Goal: Information Seeking & Learning: Find specific fact

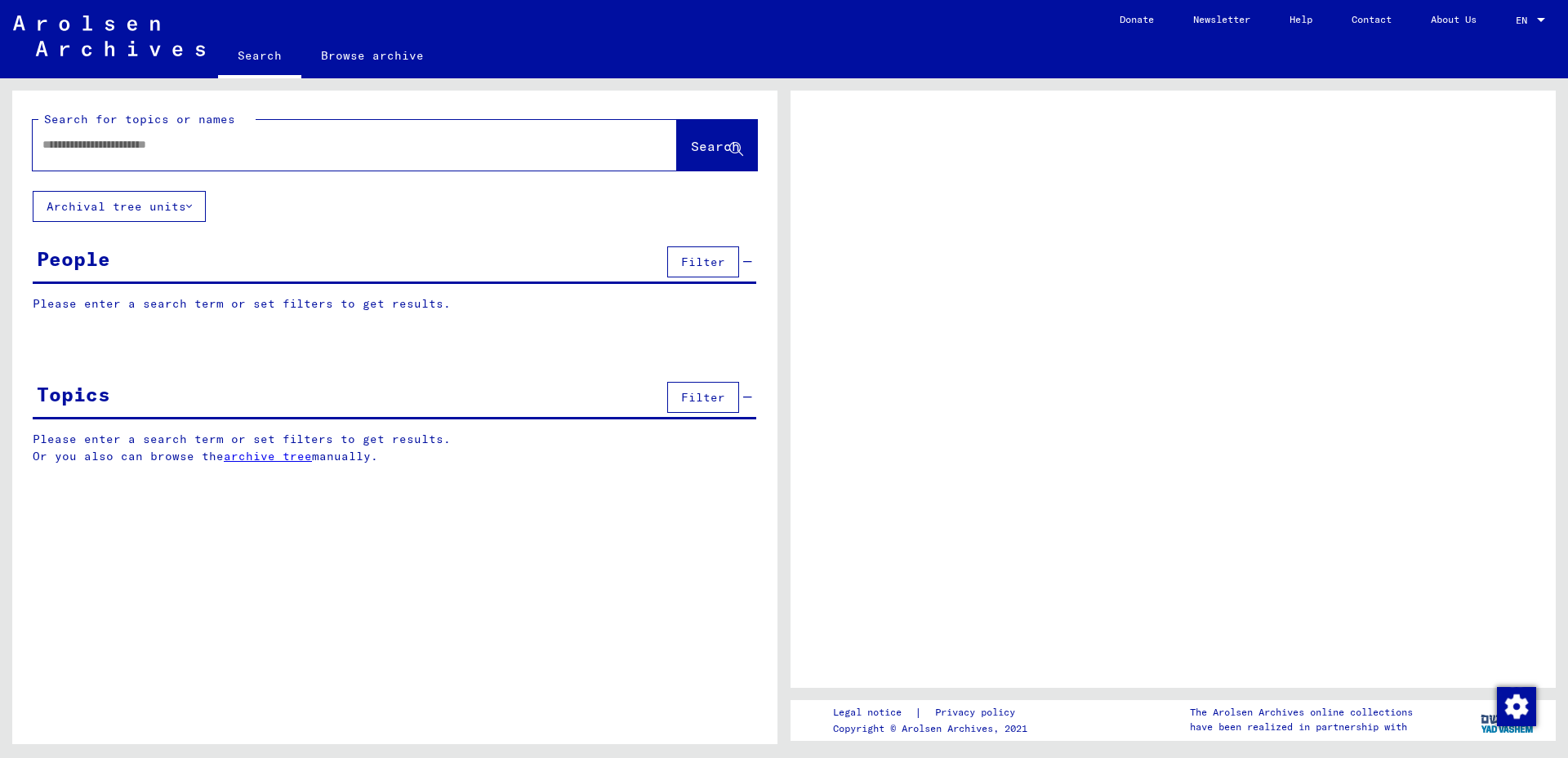
click at [127, 145] on input "text" at bounding box center [340, 145] width 595 height 17
type input "***"
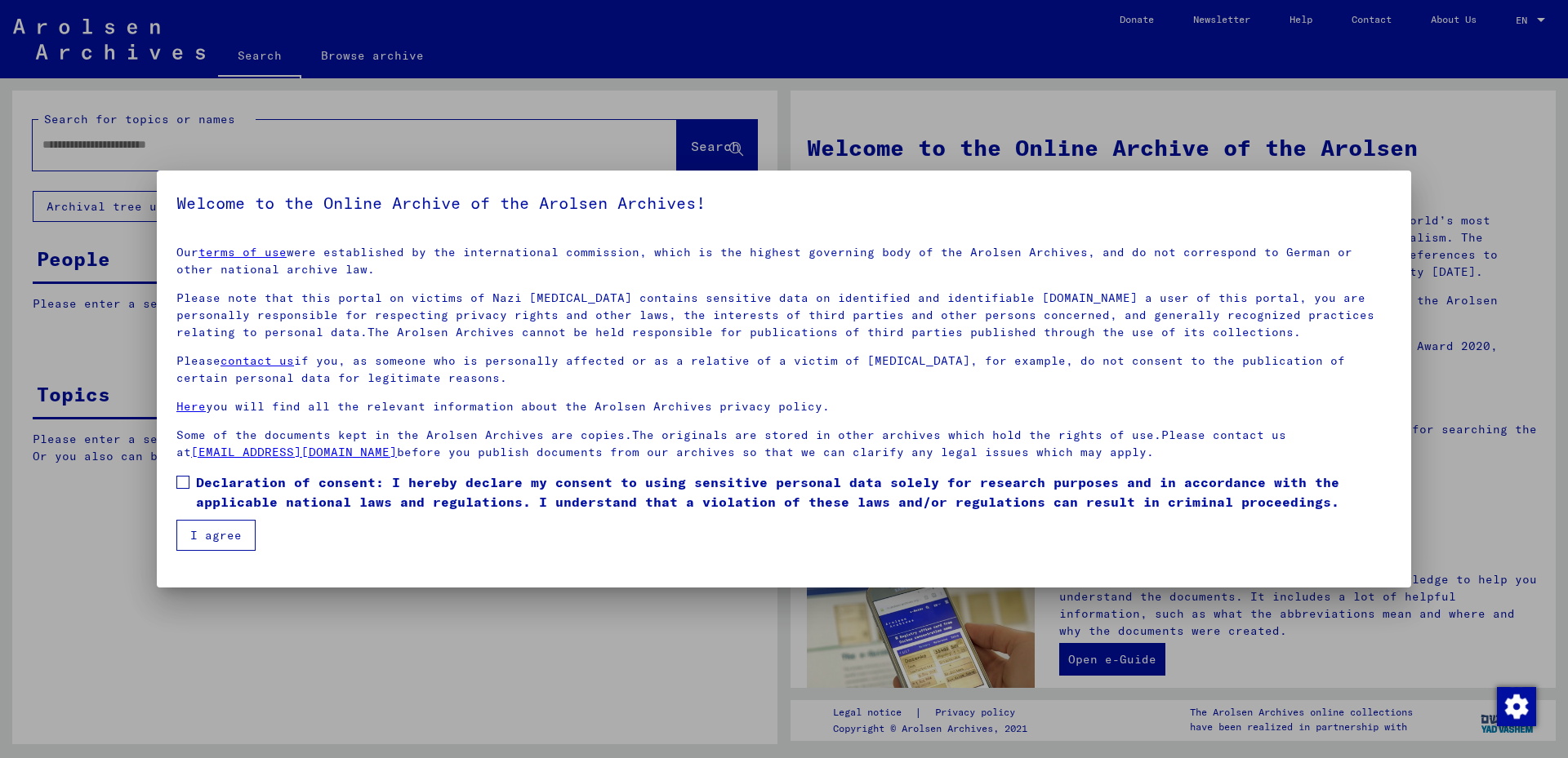
click at [179, 487] on span at bounding box center [183, 482] width 13 height 13
click at [202, 540] on button "I agree" at bounding box center [216, 535] width 79 height 31
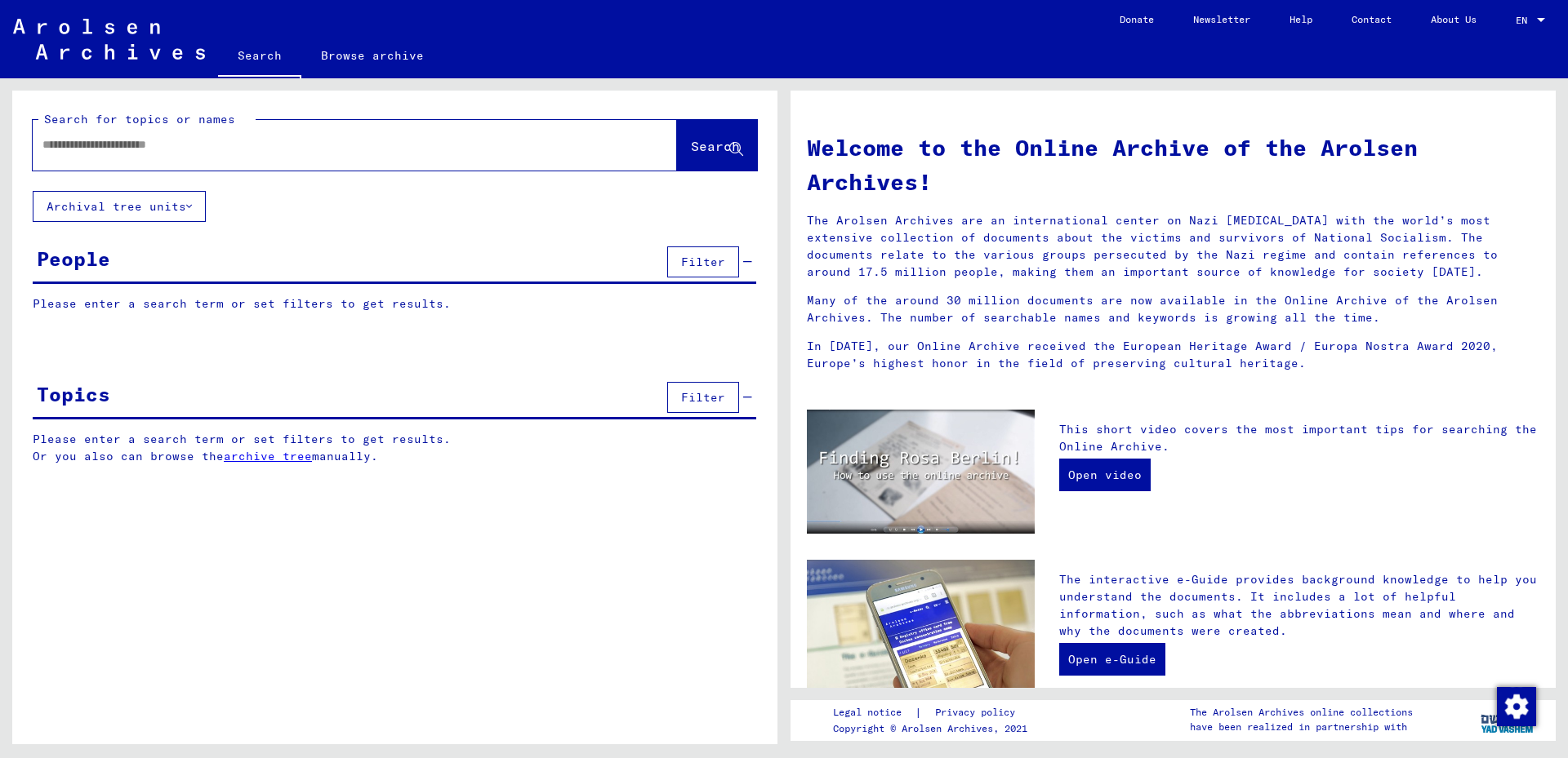
click at [71, 145] on input "text" at bounding box center [336, 145] width 586 height 17
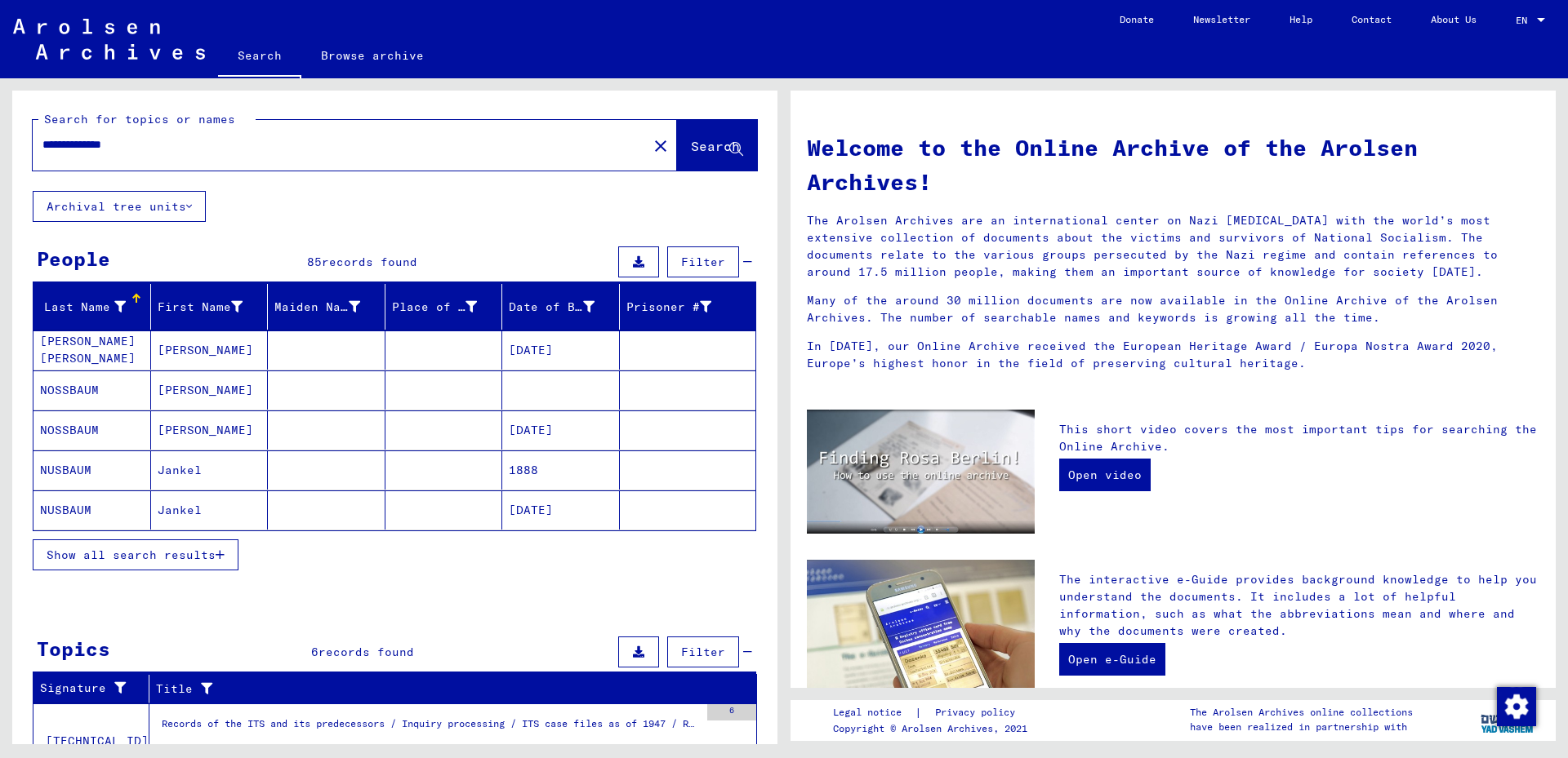
click at [196, 137] on input "**********" at bounding box center [336, 145] width 586 height 17
type input "**********"
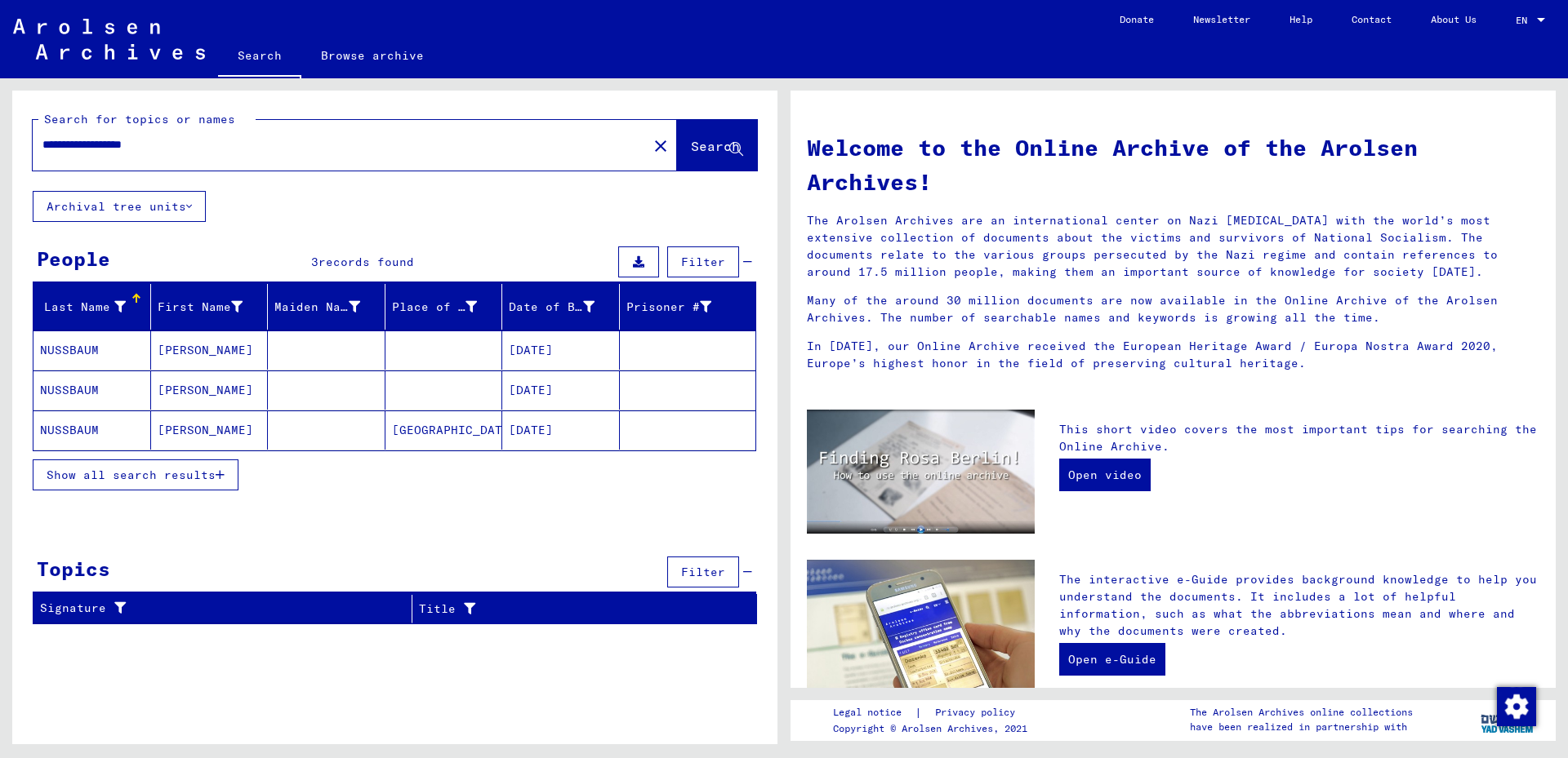
click at [177, 348] on mat-cell "[PERSON_NAME]" at bounding box center [210, 350] width 118 height 39
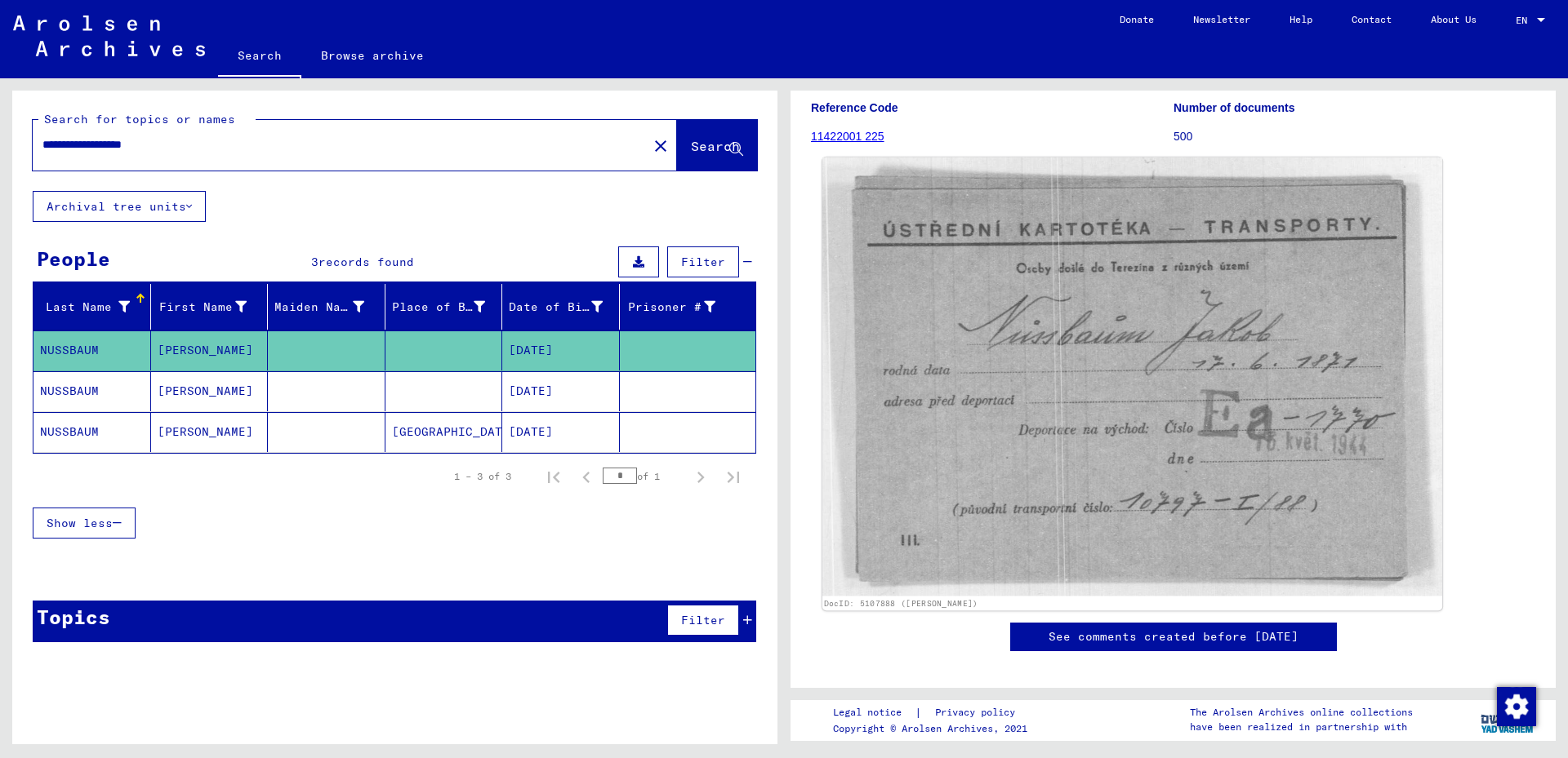
scroll to position [571, 0]
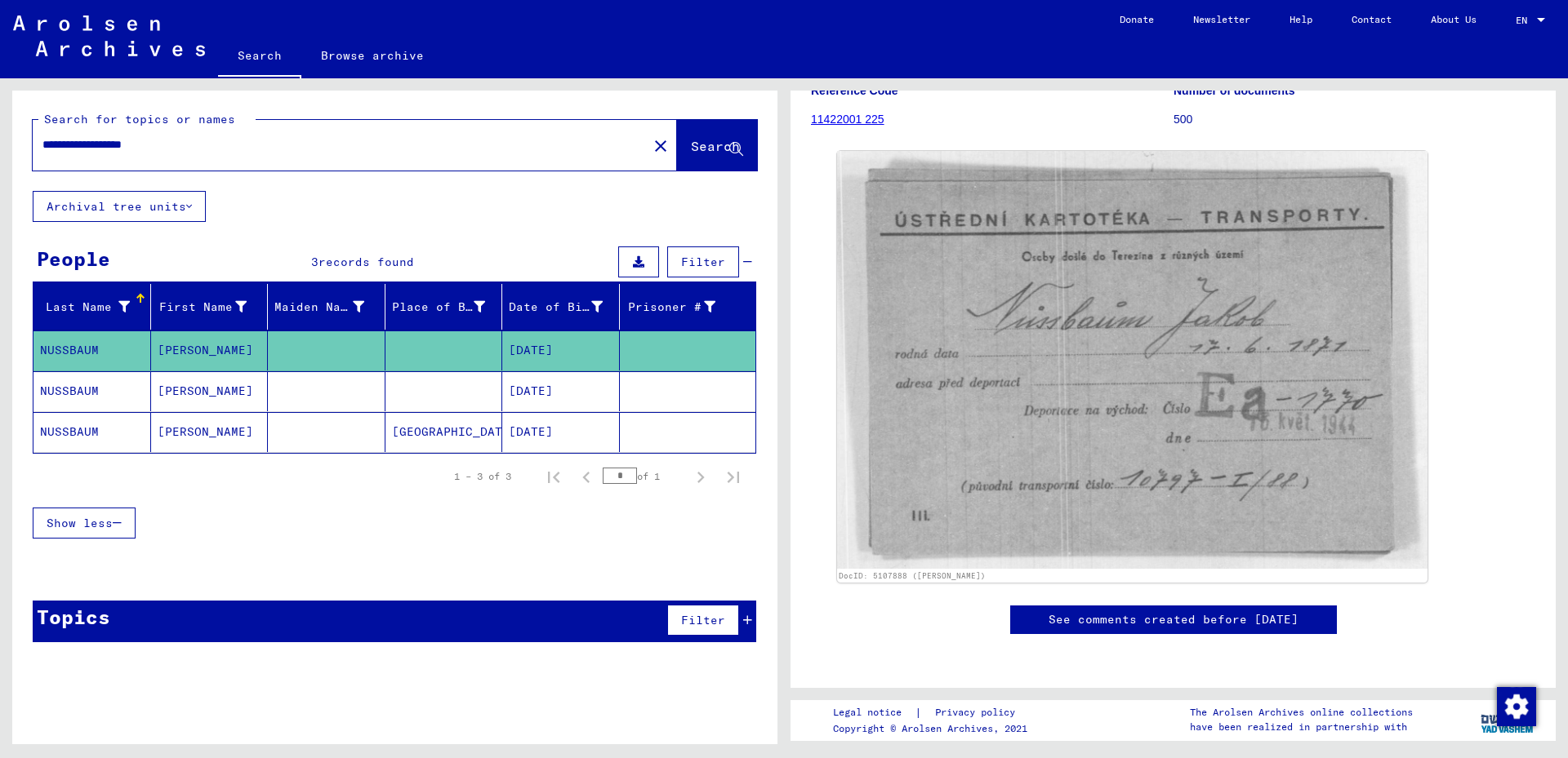
click at [170, 388] on mat-cell "[PERSON_NAME]" at bounding box center [210, 391] width 118 height 40
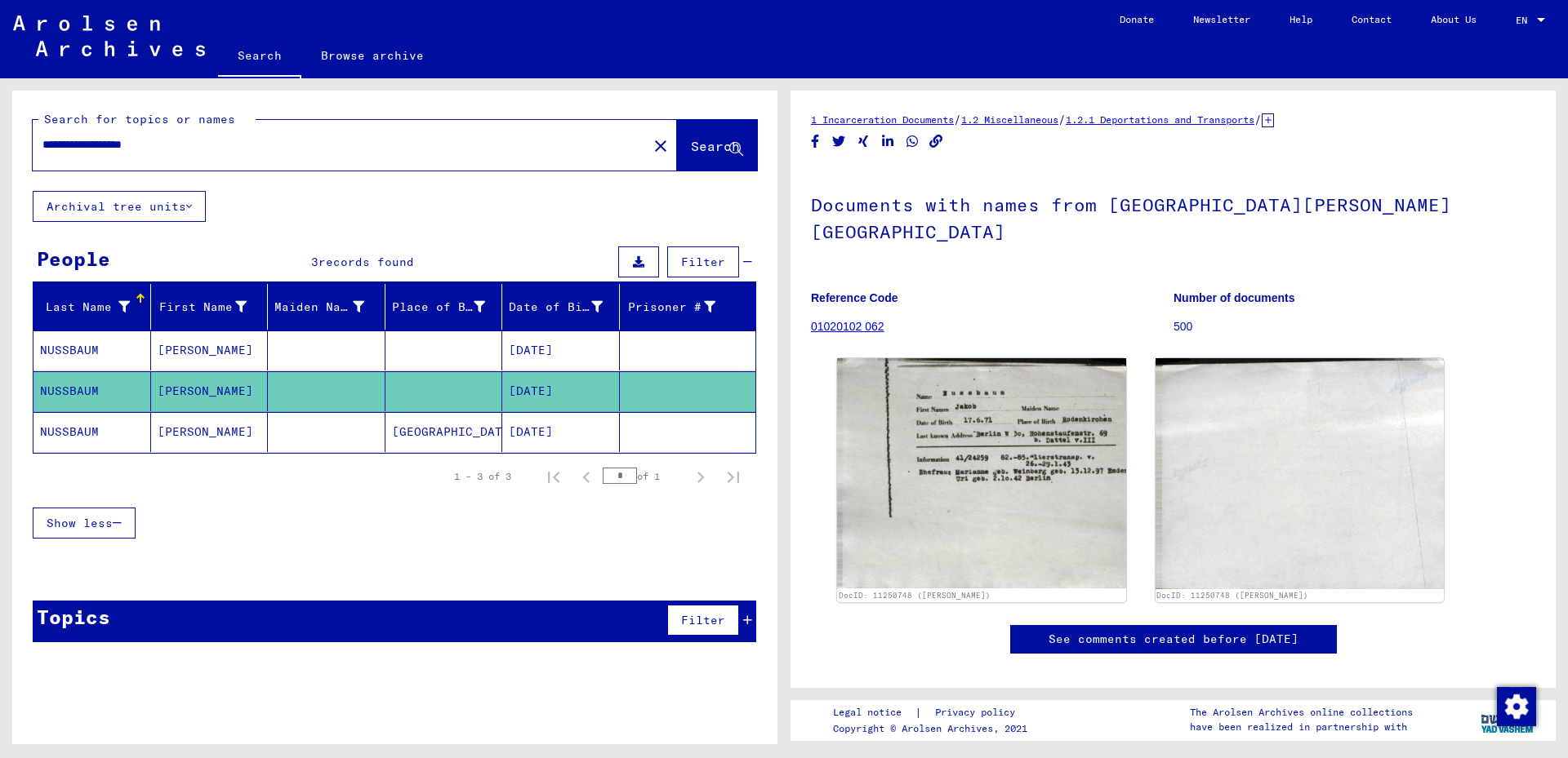
click at [163, 432] on mat-cell "[PERSON_NAME]" at bounding box center [210, 432] width 118 height 40
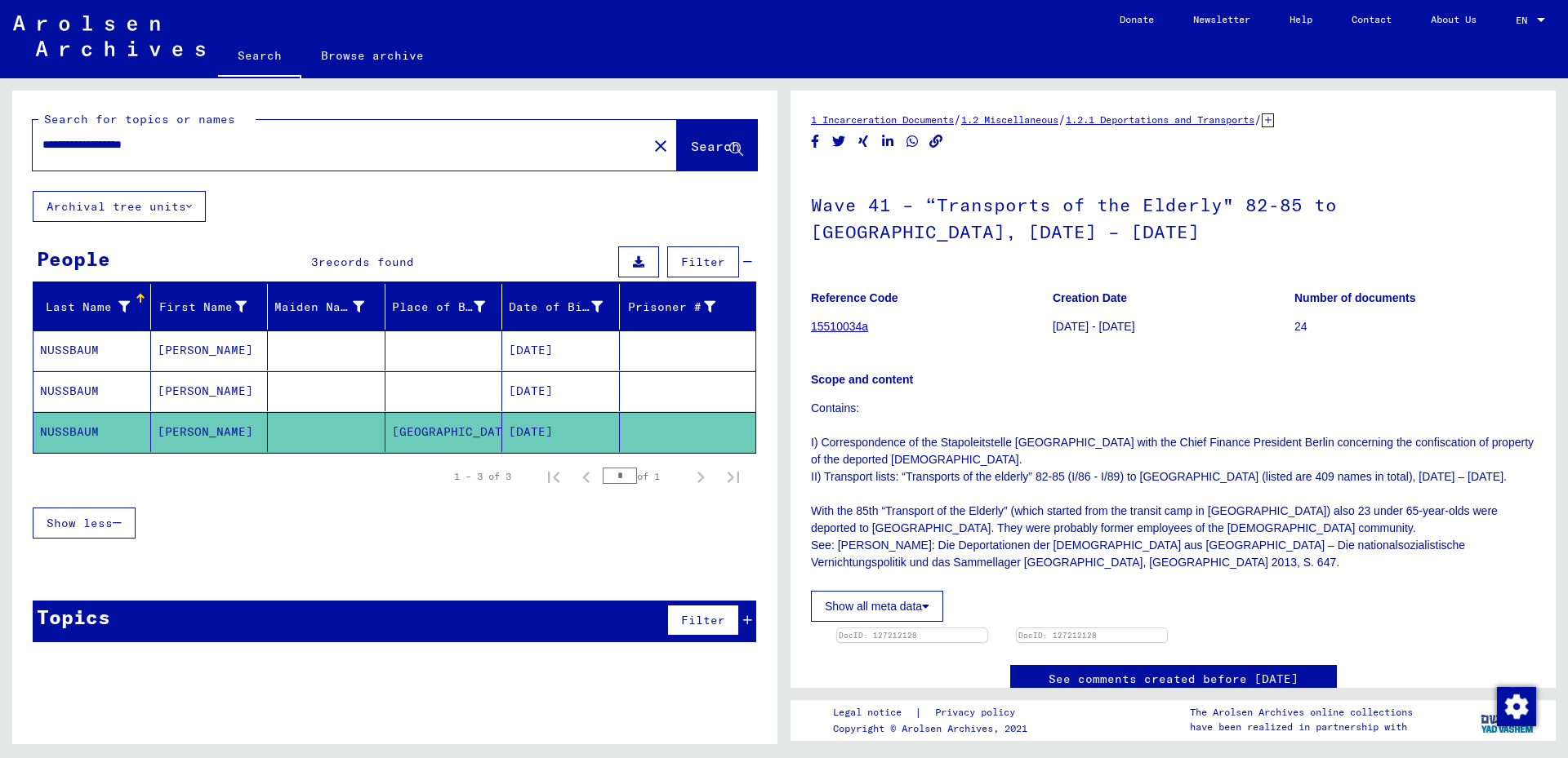
scroll to position [327, 0]
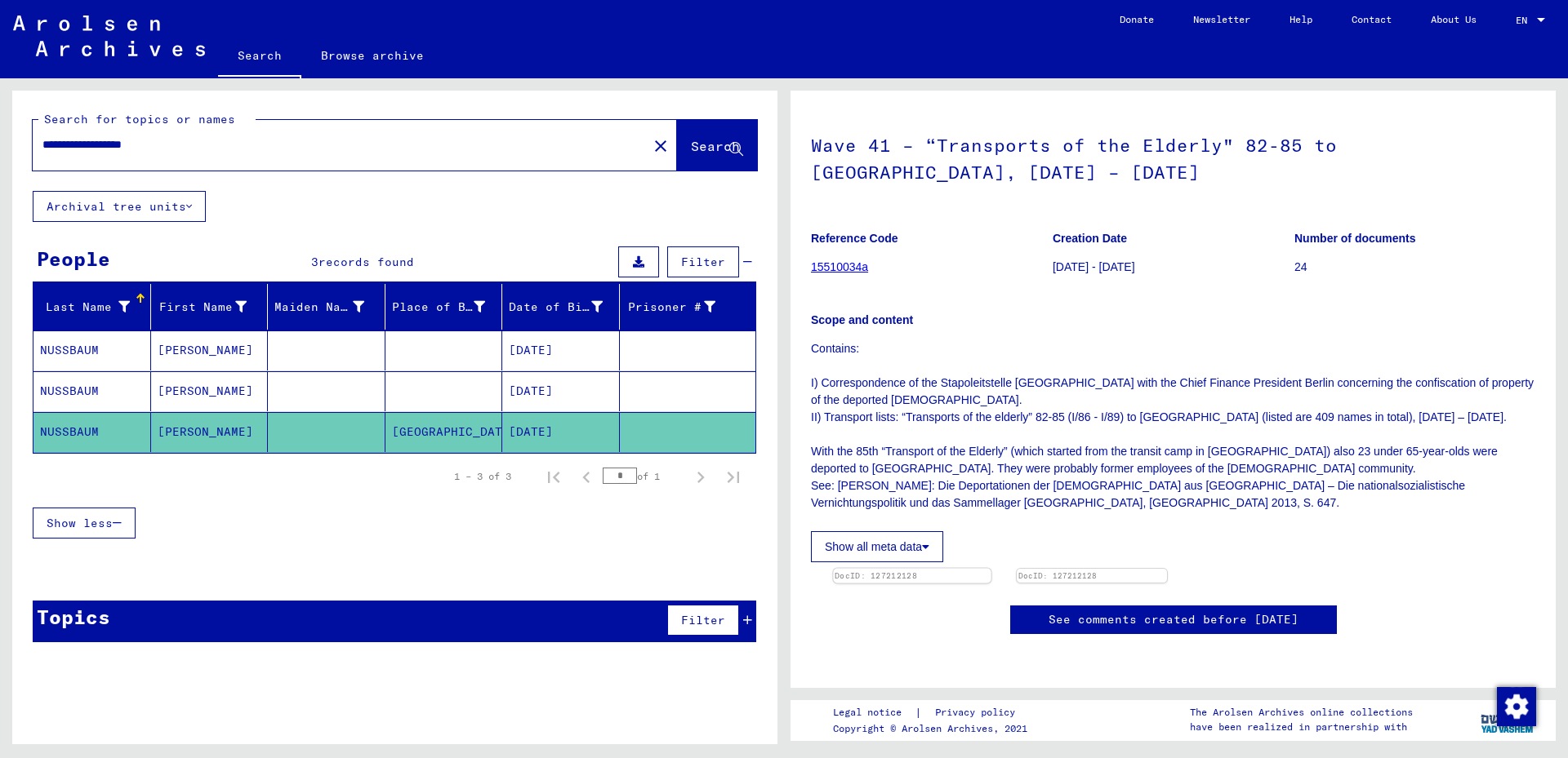
click at [969, 569] on img at bounding box center [911, 569] width 158 height 0
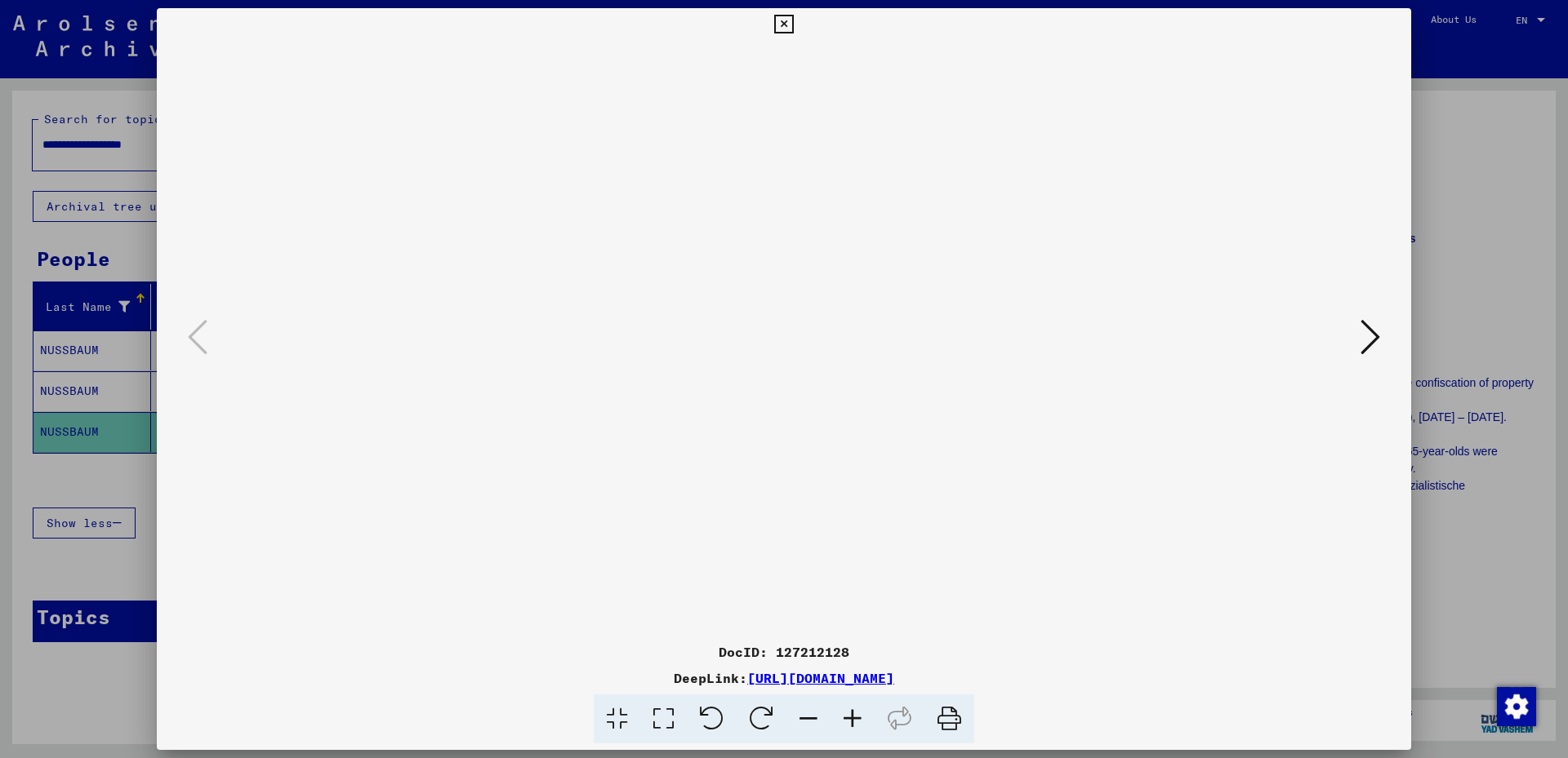
click at [789, 22] on icon at bounding box center [784, 24] width 19 height 20
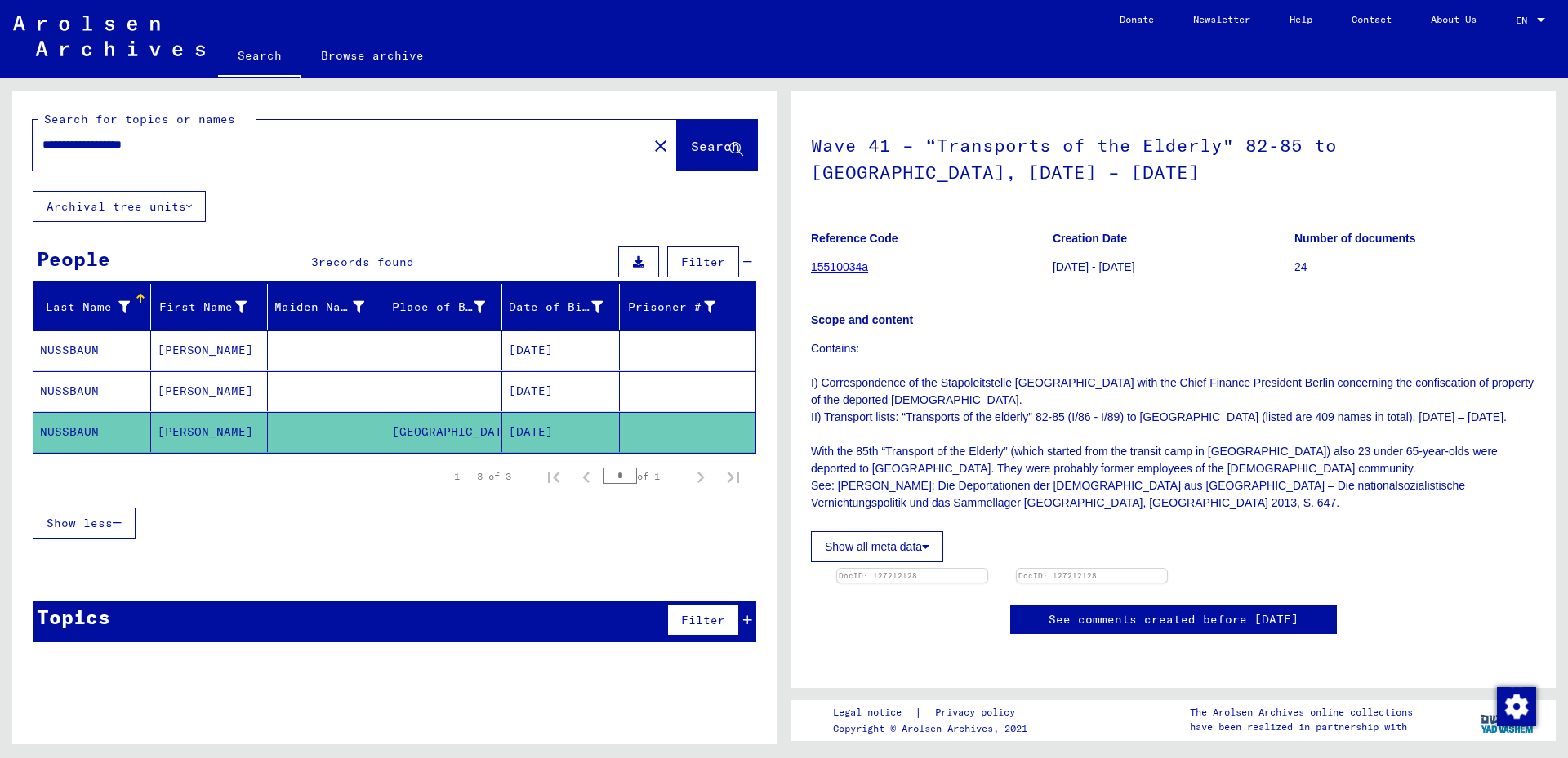
click at [184, 388] on mat-cell "[PERSON_NAME]" at bounding box center [210, 391] width 118 height 40
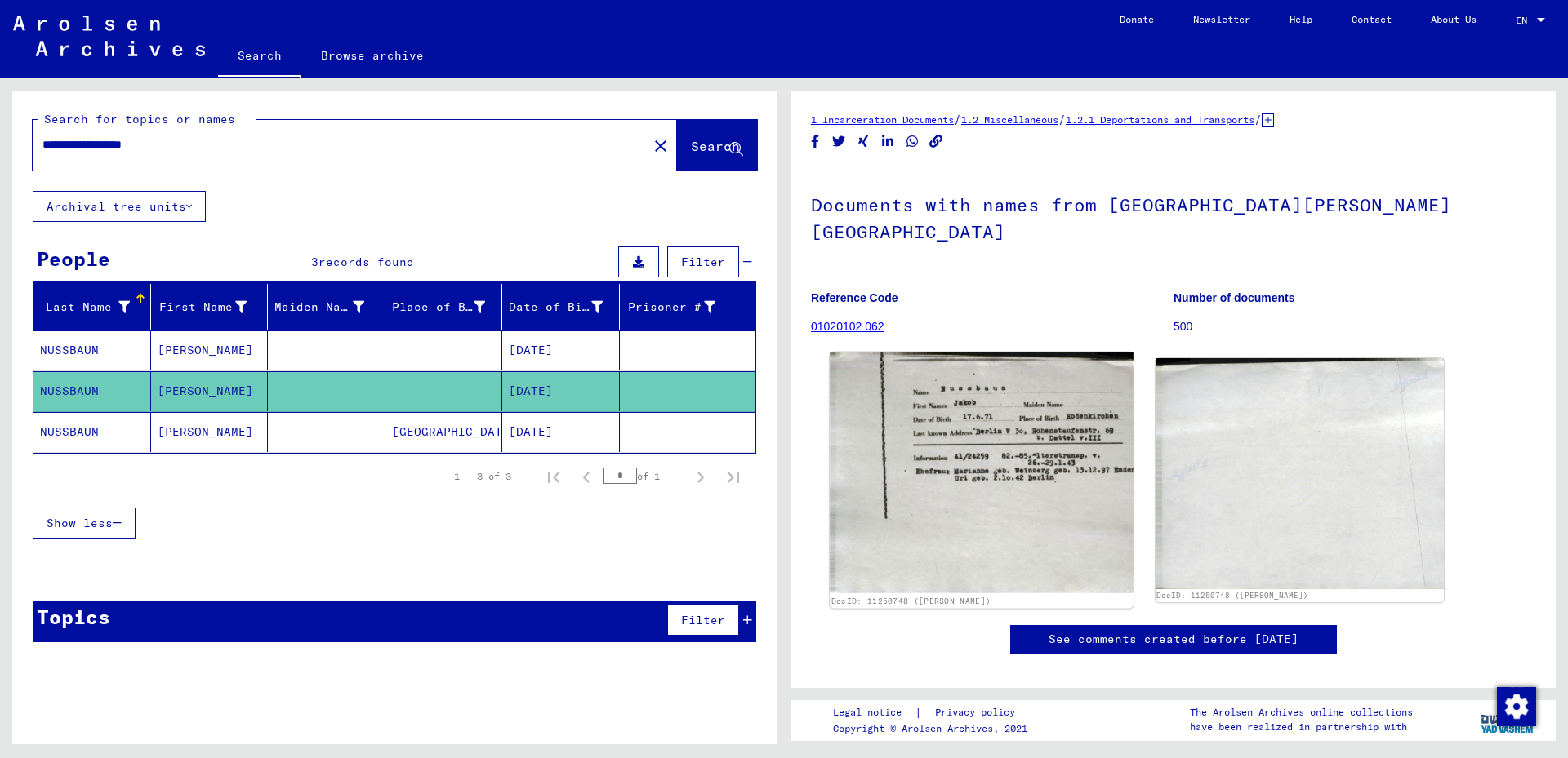
click at [1004, 410] on img at bounding box center [981, 473] width 303 height 241
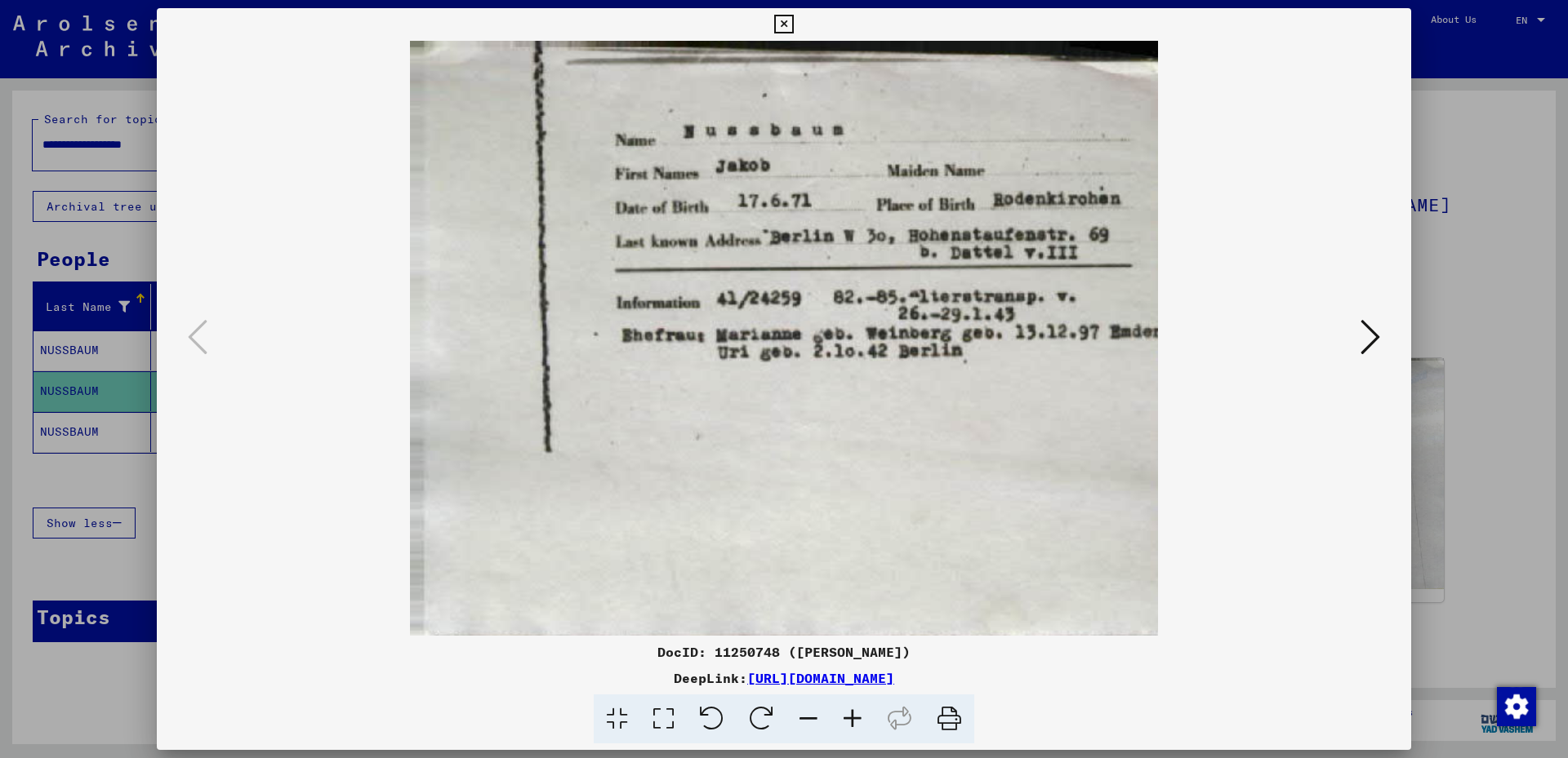
click at [784, 22] on icon at bounding box center [784, 24] width 19 height 20
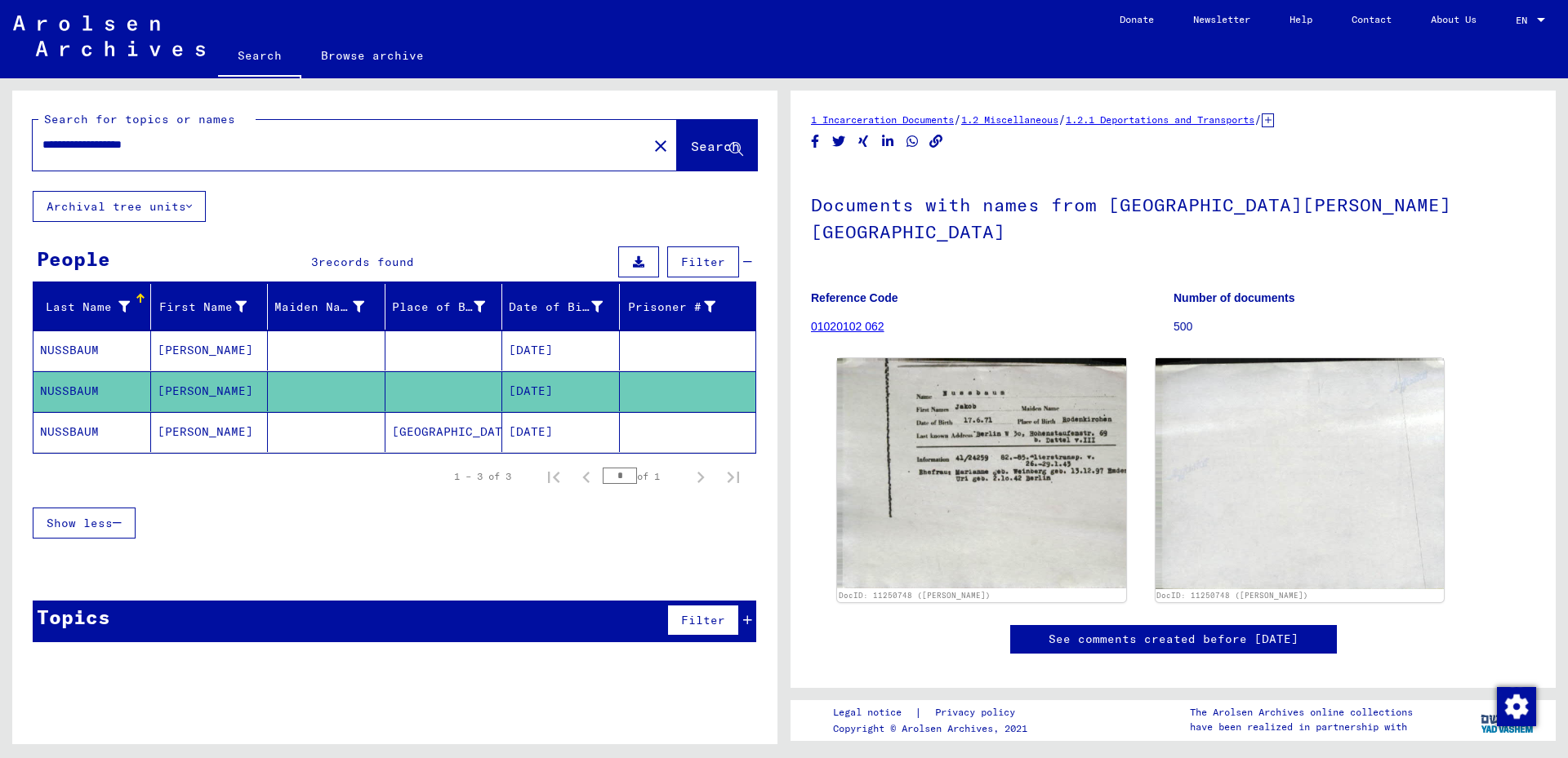
click at [180, 351] on mat-cell "[PERSON_NAME]" at bounding box center [210, 350] width 118 height 40
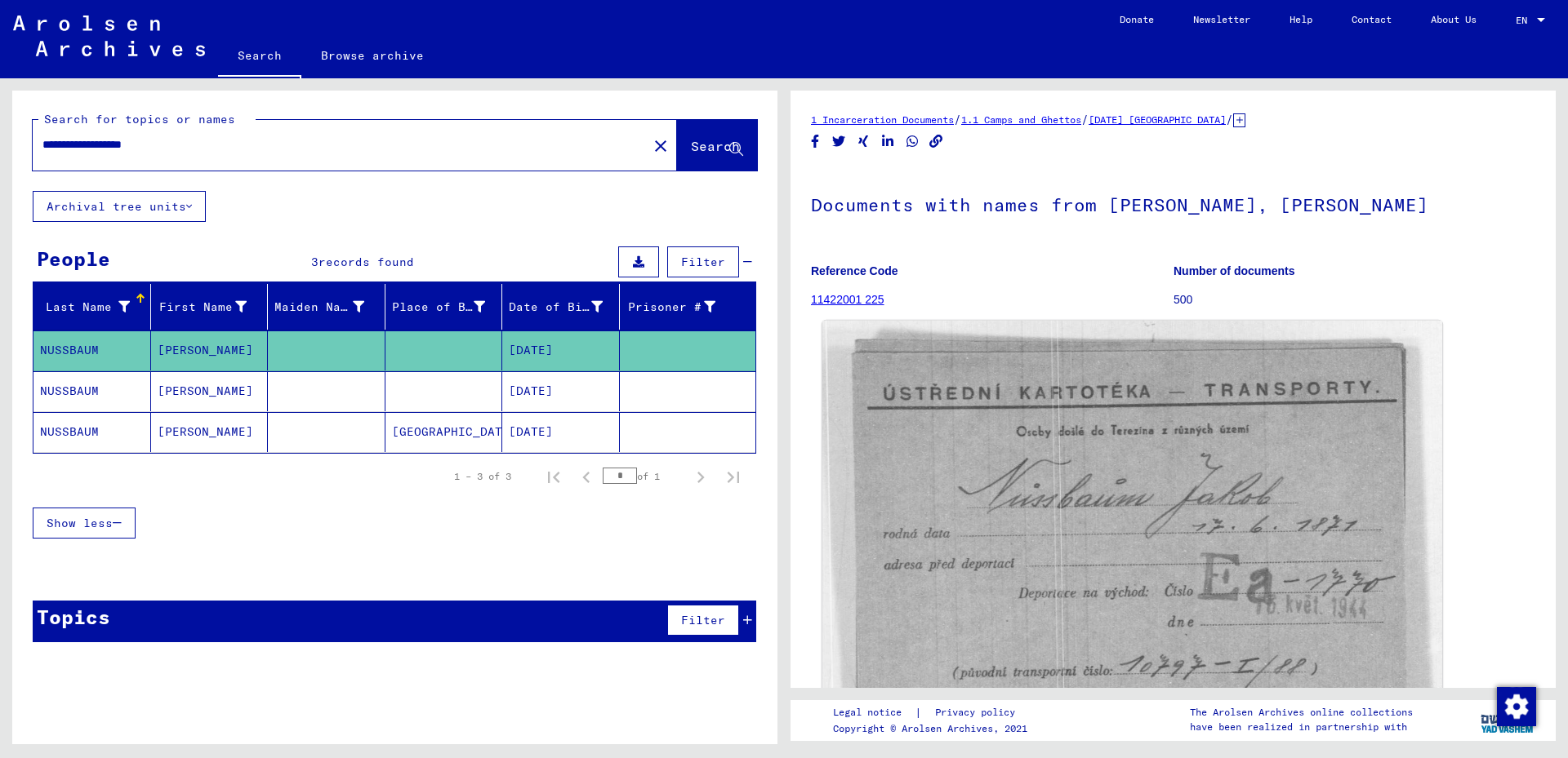
click at [1060, 475] on img at bounding box center [1132, 540] width 620 height 439
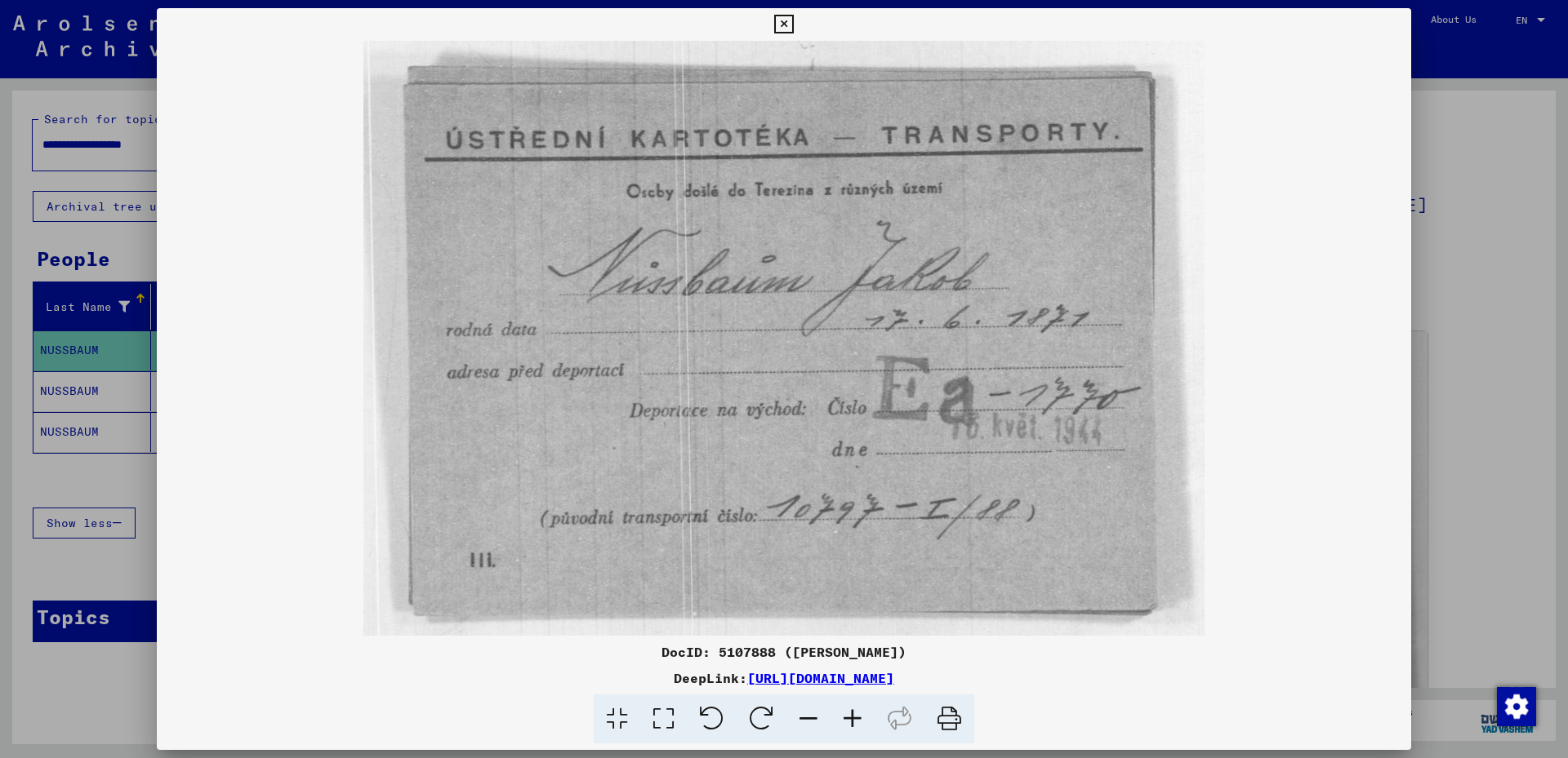
click at [788, 25] on icon at bounding box center [784, 24] width 19 height 20
